Goal: Transaction & Acquisition: Purchase product/service

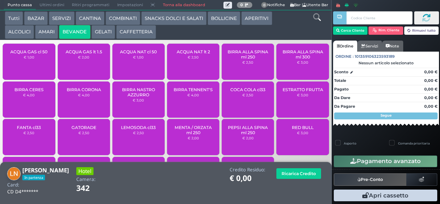
click at [139, 54] on span "ACQUA NAT cl 50" at bounding box center [138, 51] width 37 height 5
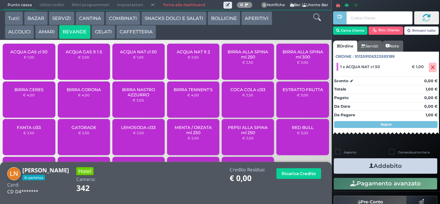
click at [370, 165] on icon "button" at bounding box center [372, 165] width 4 height 7
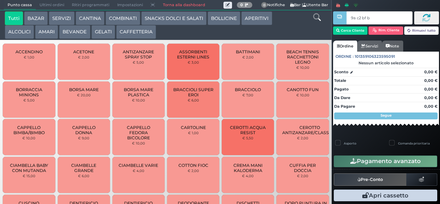
type input "9a c2 bf b9"
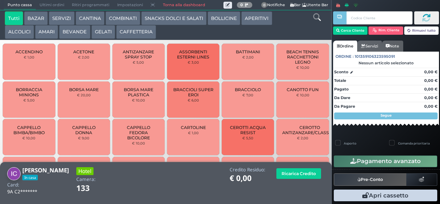
click at [141, 33] on button "CAFFETTERIA" at bounding box center [136, 32] width 40 height 14
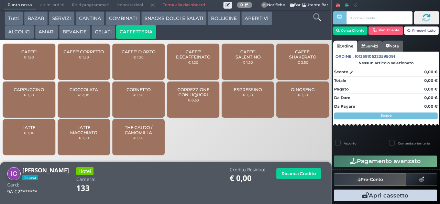
click at [35, 92] on span "CAPPUCCINO" at bounding box center [29, 89] width 30 height 5
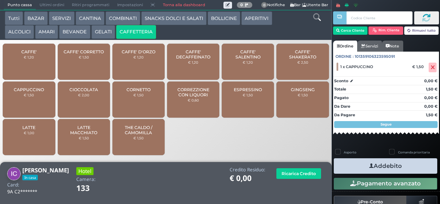
click at [371, 169] on button "Addebito" at bounding box center [386, 165] width 104 height 15
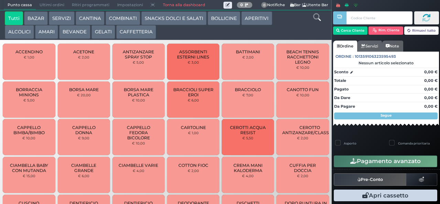
click at [134, 31] on button "CAFFETTERIA" at bounding box center [136, 32] width 40 height 14
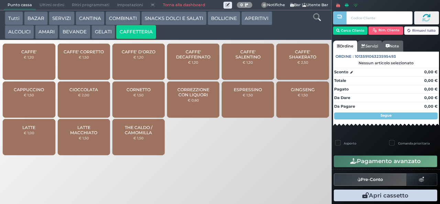
click at [29, 92] on span "CAPPUCCINO" at bounding box center [29, 89] width 30 height 5
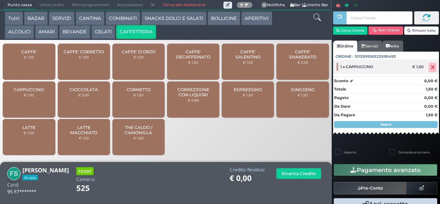
click at [431, 67] on icon at bounding box center [433, 67] width 4 height 0
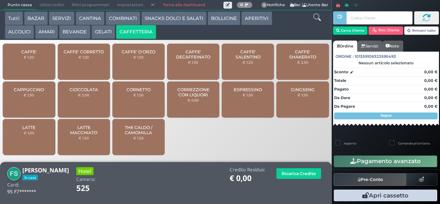
click at [36, 92] on span "CAPPUCCINO" at bounding box center [29, 89] width 30 height 5
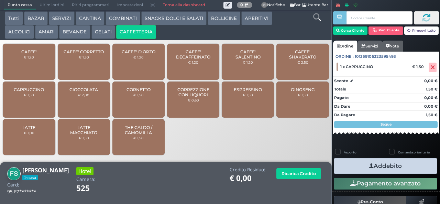
click at [383, 169] on button "Addebito" at bounding box center [386, 165] width 104 height 15
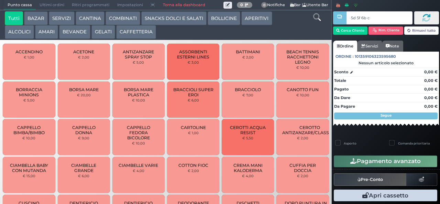
type input "5d 5f 6b c3"
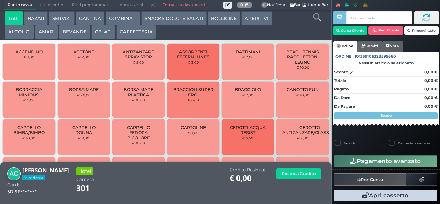
click at [142, 30] on button "CAFFETTERIA" at bounding box center [136, 32] width 40 height 14
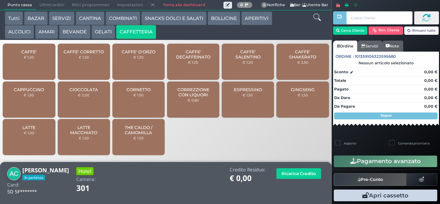
click at [36, 65] on div "CAFFE' € 1,20" at bounding box center [29, 62] width 52 height 36
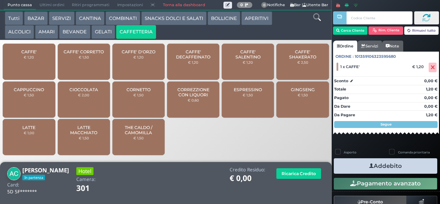
click at [370, 164] on icon "button" at bounding box center [372, 165] width 4 height 7
